Goal: Task Accomplishment & Management: Manage account settings

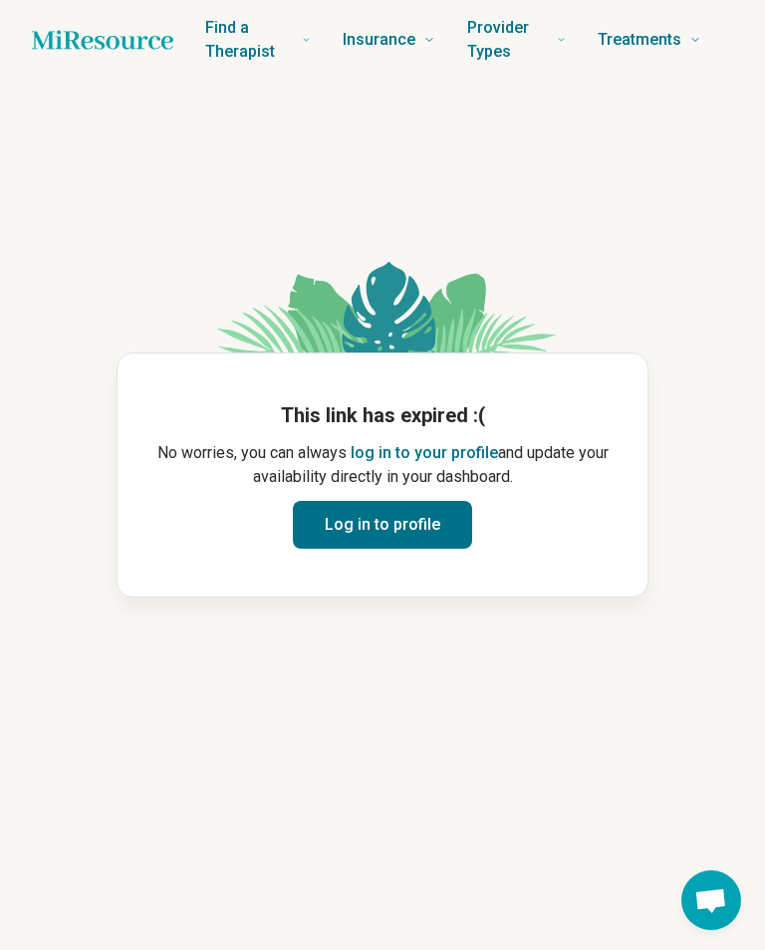
click at [428, 531] on button "Log in to profile" at bounding box center [382, 525] width 179 height 48
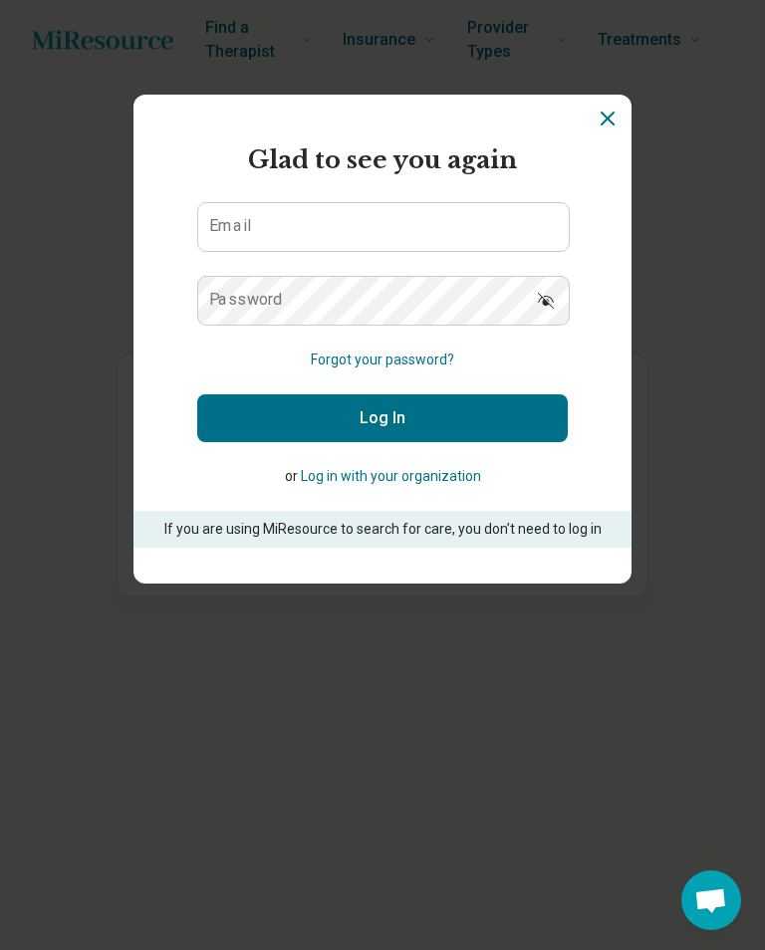
click at [467, 409] on button "Log In" at bounding box center [382, 418] width 371 height 48
click at [454, 222] on input "Email" at bounding box center [383, 227] width 371 height 48
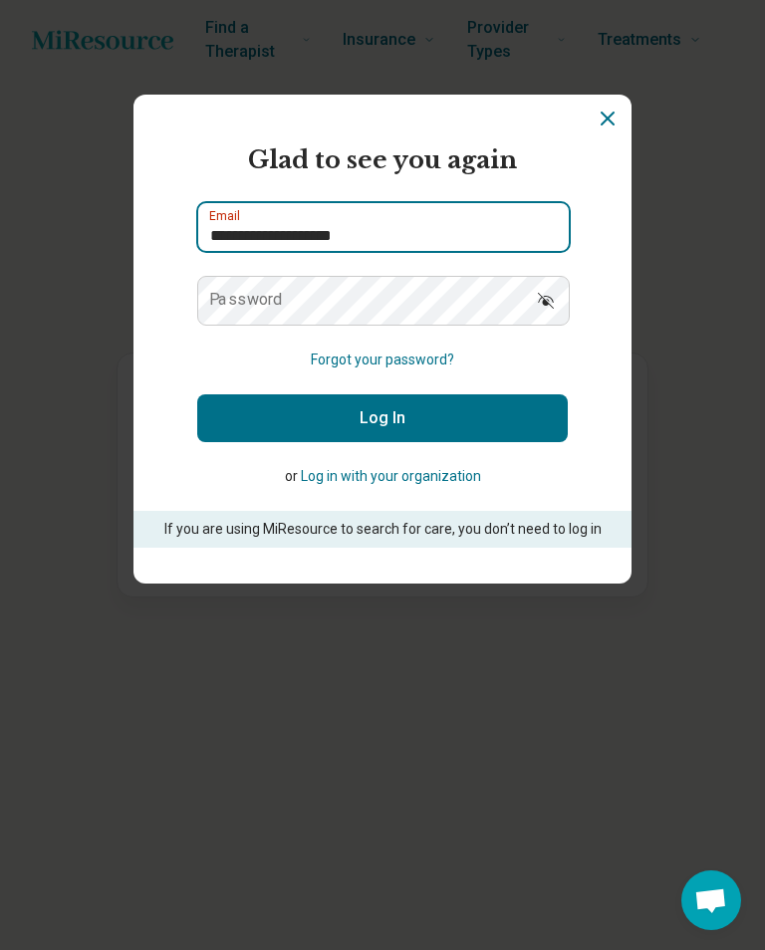
type input "**********"
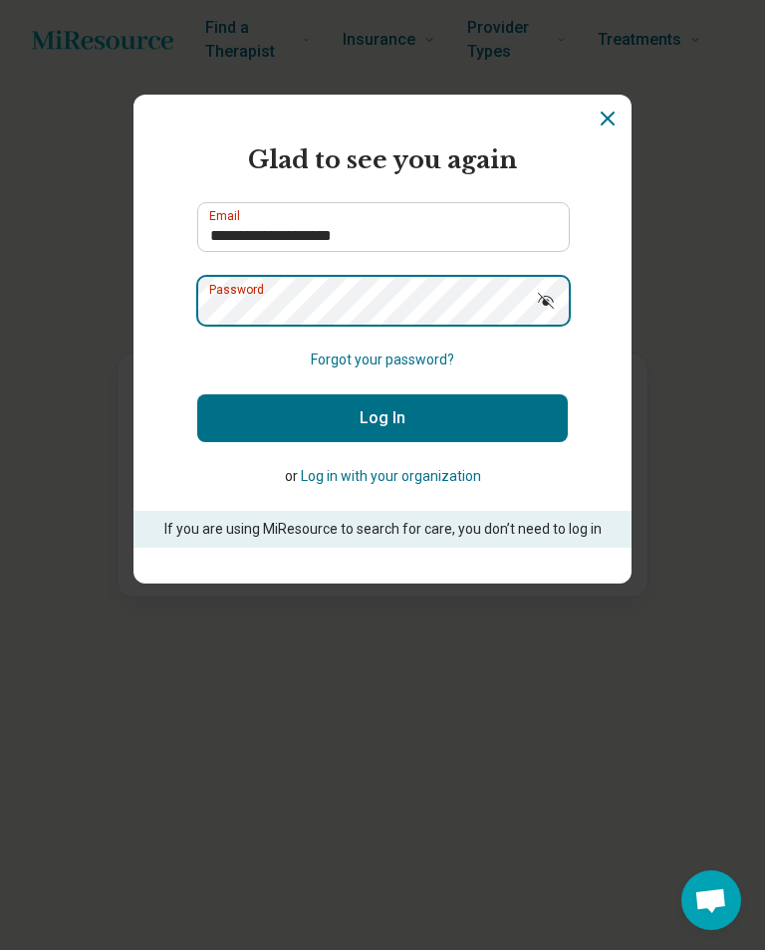
click at [453, 306] on div "Password" at bounding box center [382, 301] width 371 height 50
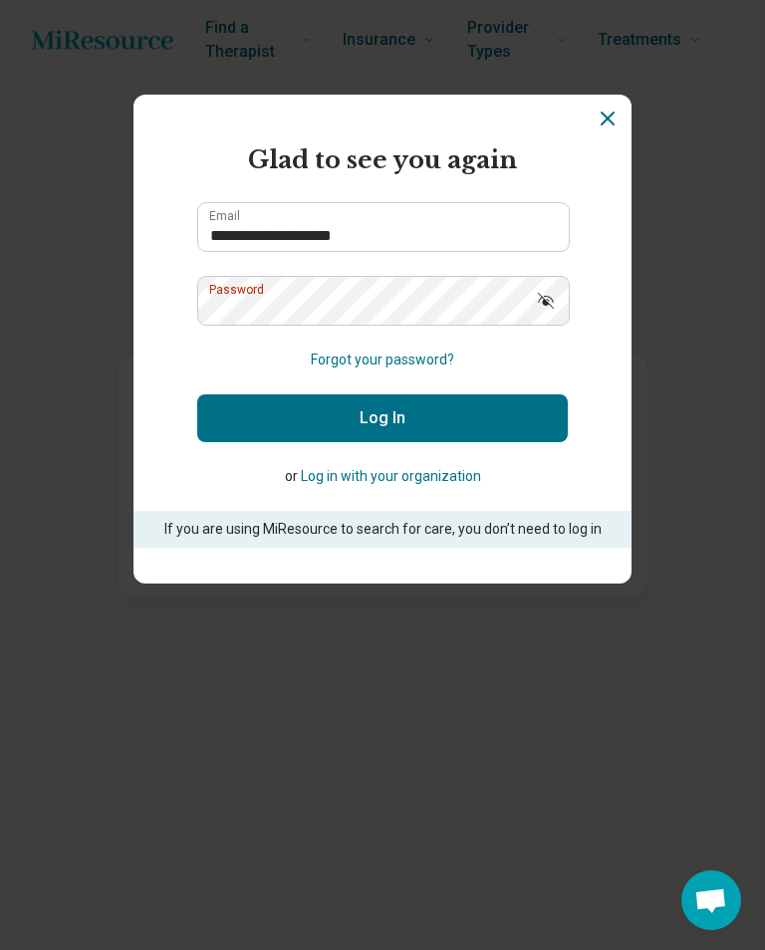
click at [523, 419] on button "Log In" at bounding box center [382, 418] width 371 height 48
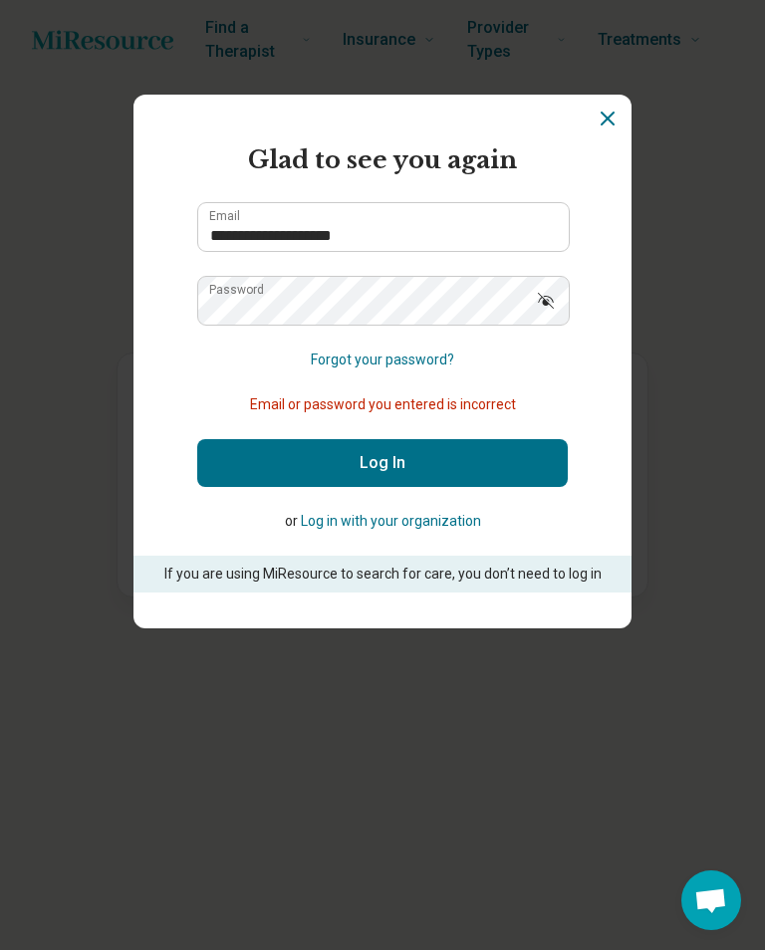
click at [459, 476] on button "Log In" at bounding box center [382, 463] width 371 height 48
click at [451, 360] on button "Forgot your password?" at bounding box center [382, 360] width 143 height 21
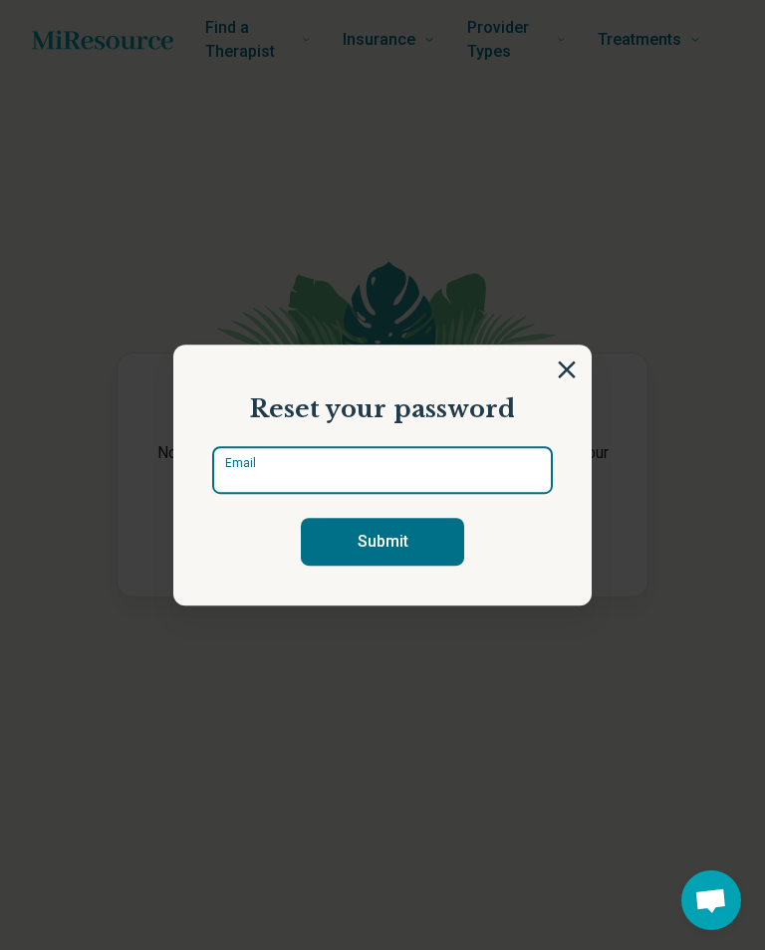
click at [420, 476] on div "Email" at bounding box center [382, 470] width 341 height 48
type input "*"
type input "**********"
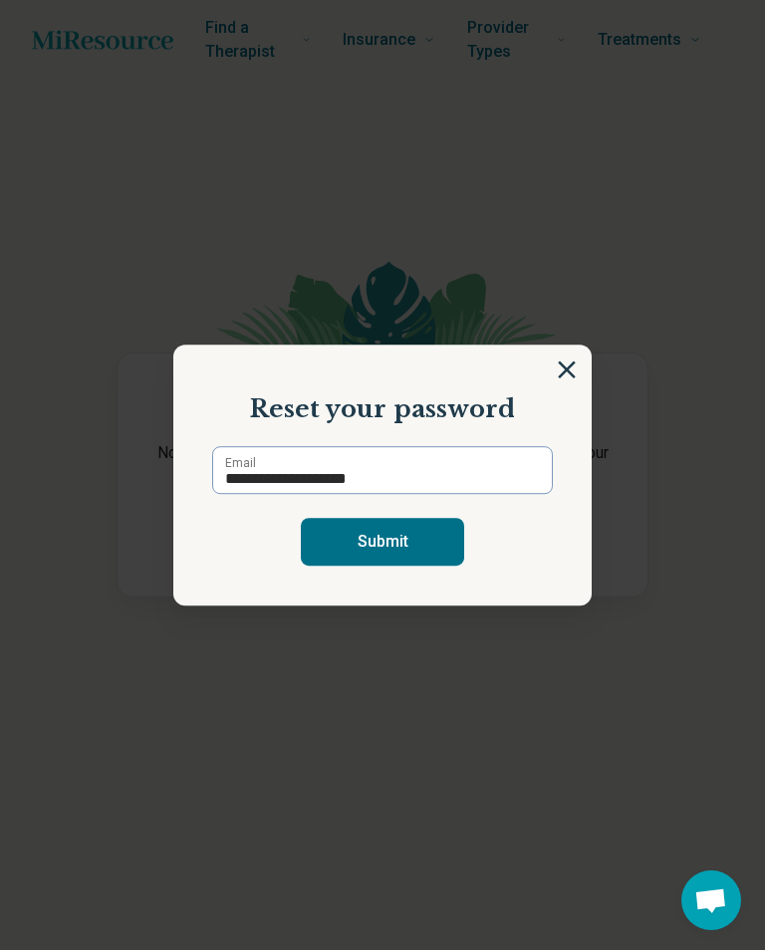
click at [450, 531] on button "Submit" at bounding box center [382, 542] width 163 height 48
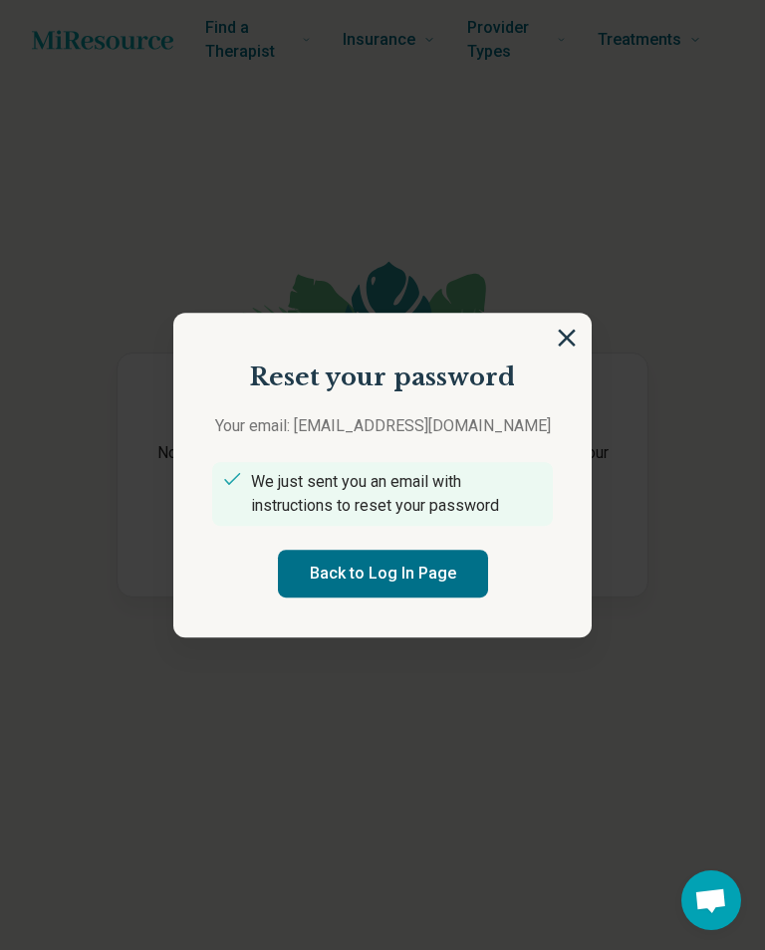
click at [449, 589] on button "Back to Log In Page" at bounding box center [383, 574] width 210 height 48
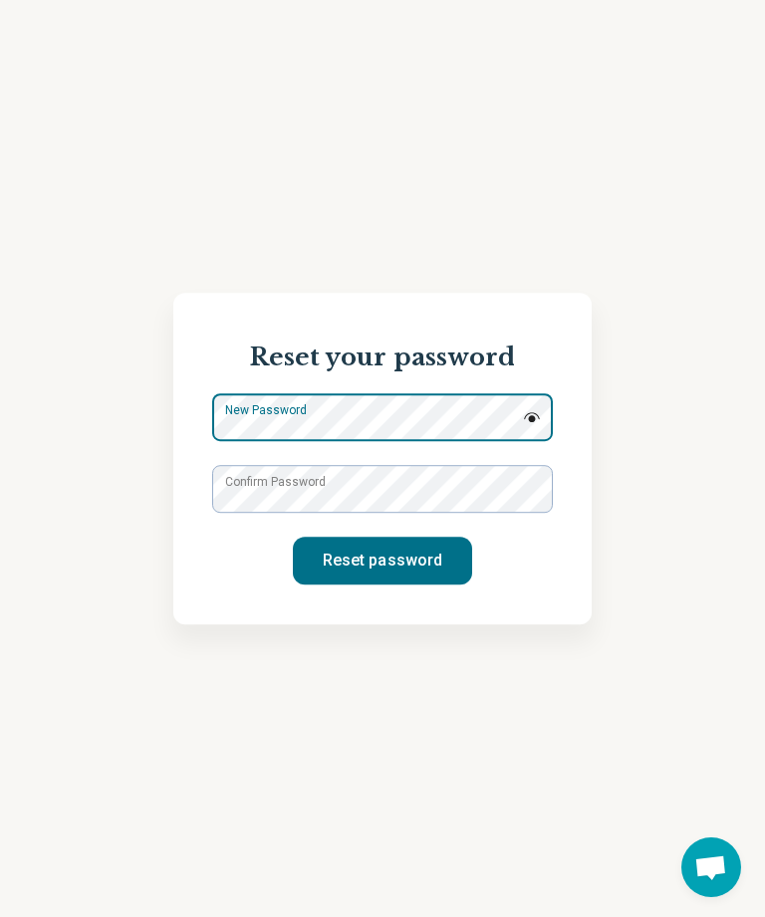
click at [422, 420] on div "New Password" at bounding box center [382, 417] width 341 height 48
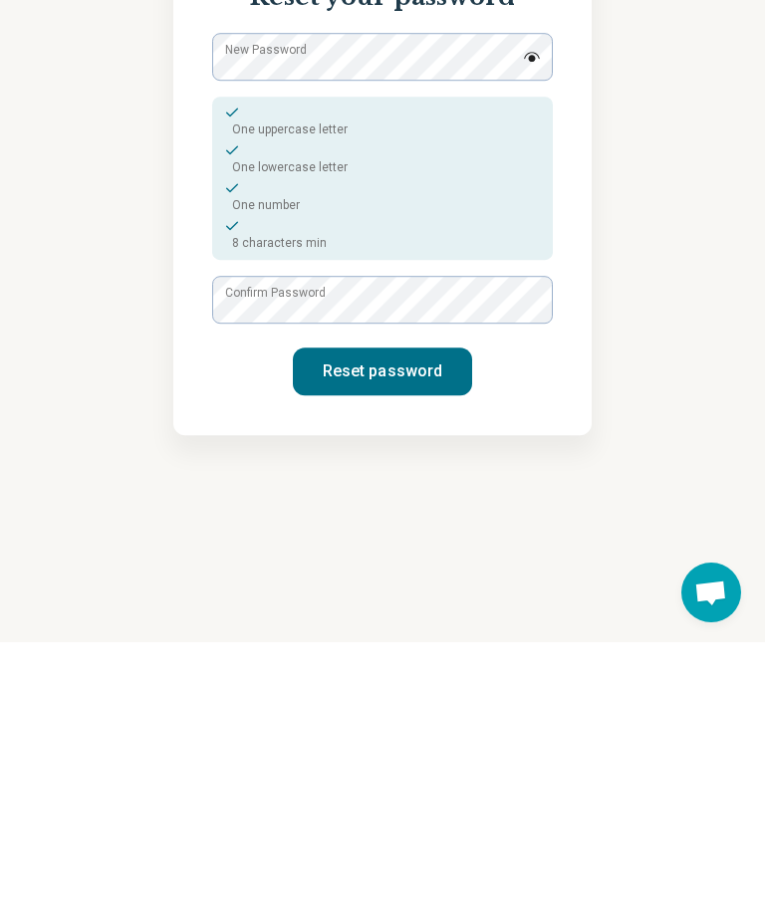
scroll to position [64, 0]
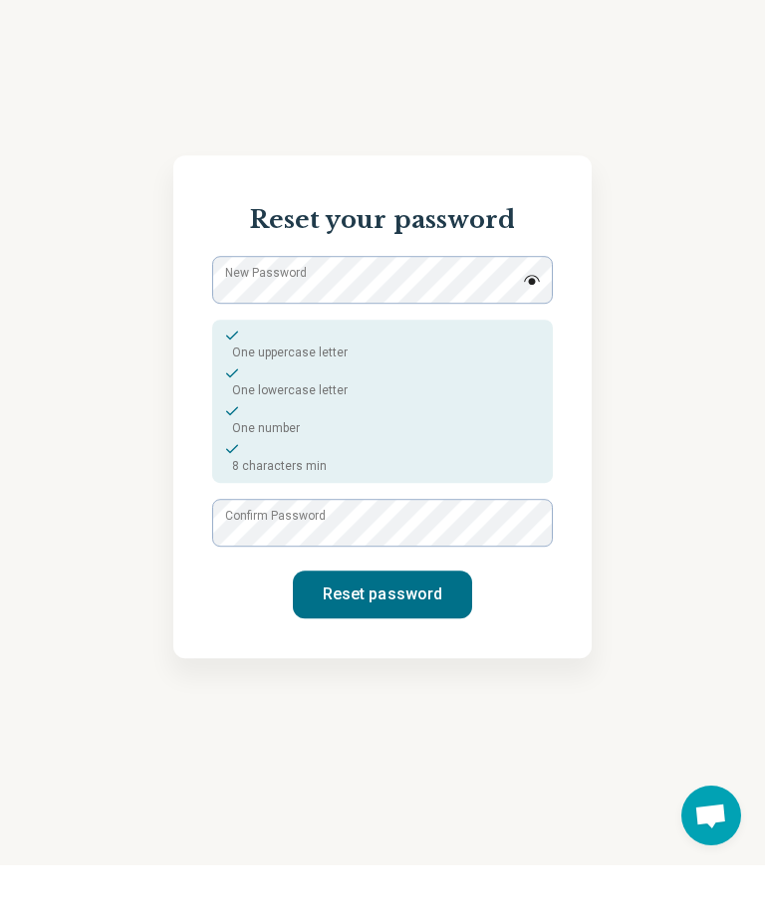
click at [442, 623] on button "Reset password" at bounding box center [382, 647] width 179 height 48
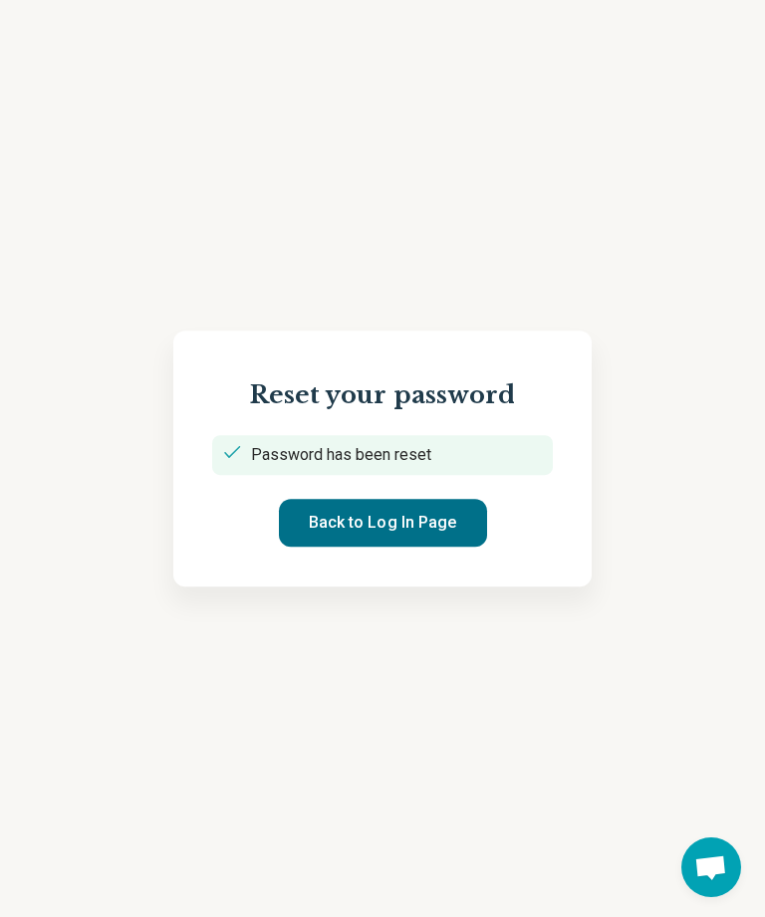
click at [460, 499] on button "Back to Log In Page" at bounding box center [383, 523] width 208 height 48
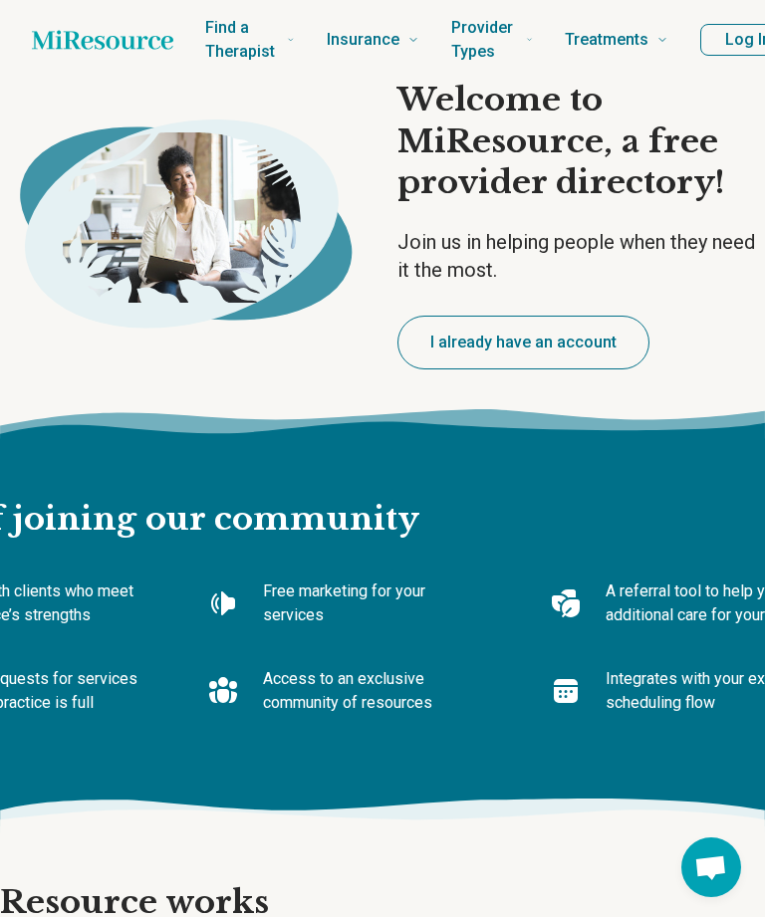
type textarea "*"
